Goal: Navigation & Orientation: Find specific page/section

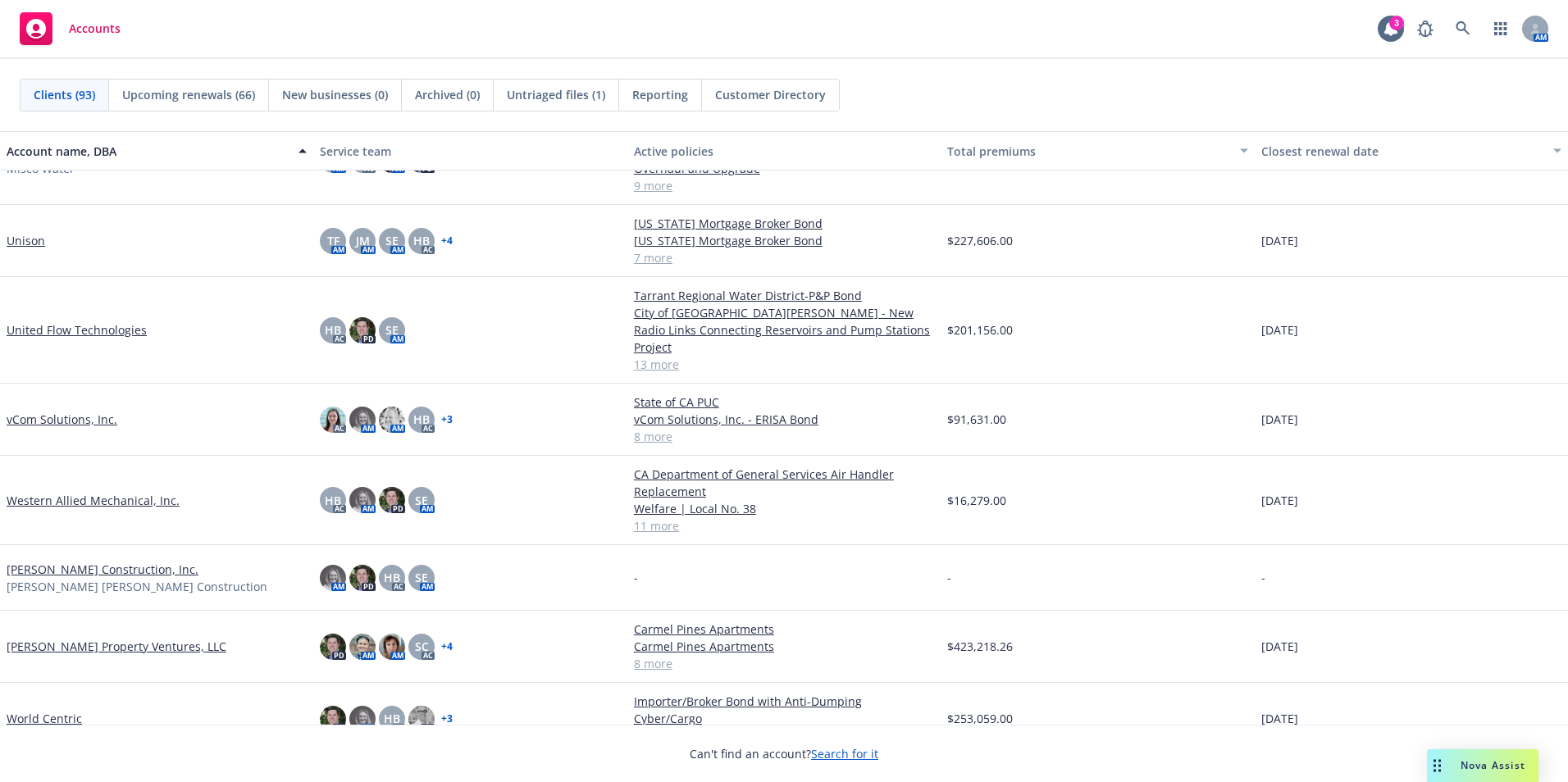
scroll to position [5288, 0]
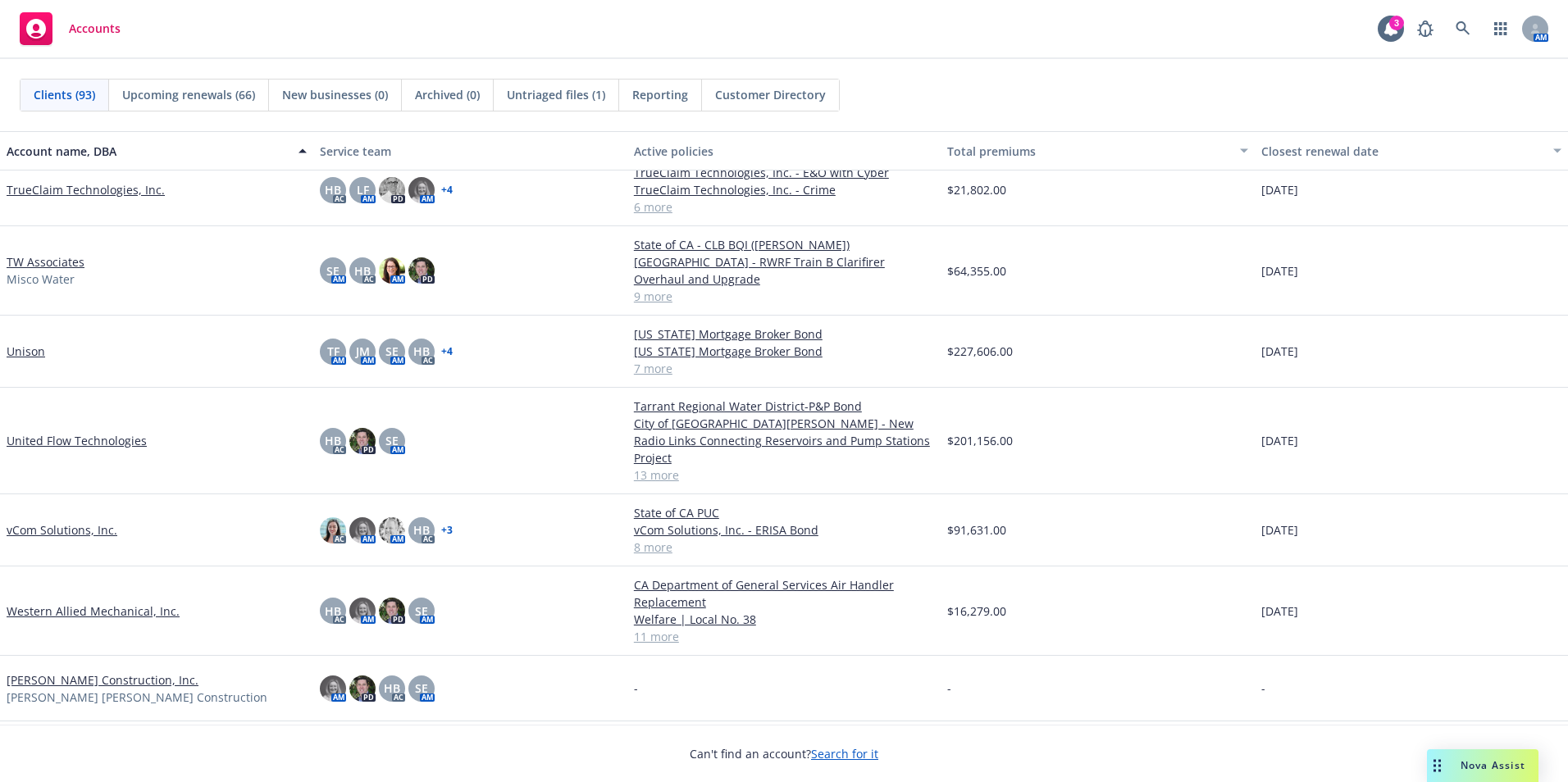
click at [25, 432] on link "United Flow Technologies" at bounding box center [77, 441] width 140 height 18
